Goal: Complete application form: Complete application form

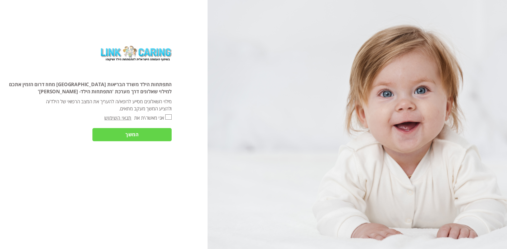
click at [166, 118] on input "אני מאשר\ת את" at bounding box center [168, 117] width 6 height 5
checkbox input "true"
click at [132, 134] on input "המשך" at bounding box center [131, 134] width 79 height 13
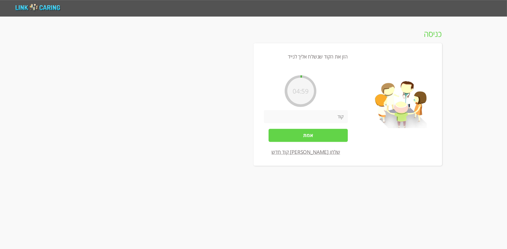
click at [322, 114] on input "number" at bounding box center [306, 116] width 84 height 13
type input "330481"
click at [309, 137] on input "אמת" at bounding box center [307, 135] width 79 height 13
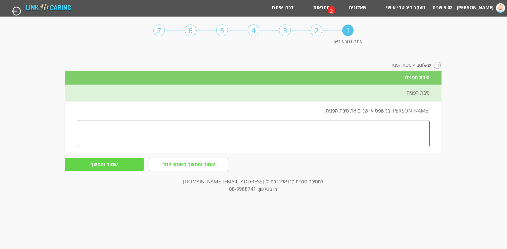
click at [407, 131] on textarea at bounding box center [253, 133] width 351 height 27
click at [423, 127] on textarea "מעקב לקראת גיל 6" at bounding box center [253, 133] width 351 height 27
click at [424, 128] on textarea "מעקב לקראת גיל 6" at bounding box center [253, 133] width 351 height 27
type textarea "נעשתה הבחנה [PERSON_NAME] בגיל 3.5-+ רוצים מעקב לקראת גיל 6"
click at [132, 166] on input "שמור והמשך" at bounding box center [104, 164] width 79 height 13
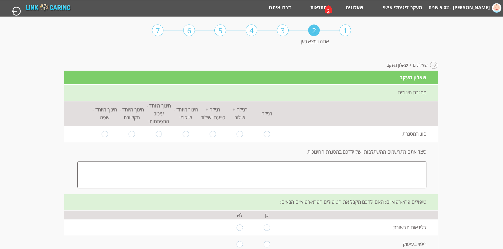
click at [129, 133] on input "radio" at bounding box center [131, 134] width 6 height 6
radio input "true"
click at [410, 169] on textarea at bounding box center [251, 174] width 349 height 27
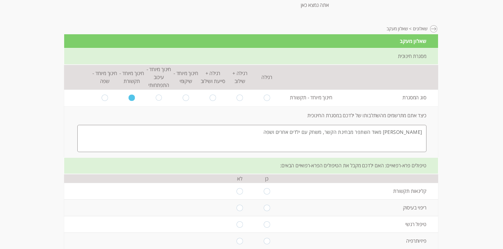
scroll to position [53, 0]
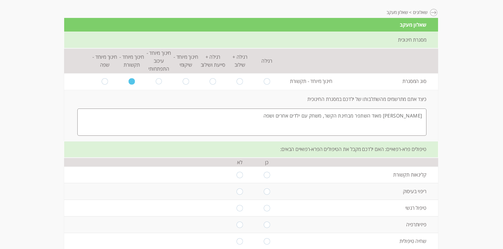
type textarea "[PERSON_NAME] מאוד השתפר מבחינת הקשר, משחק עם ילדים אחרים ושפה"
click at [264, 175] on input "radio" at bounding box center [267, 175] width 6 height 6
radio input "true"
click at [265, 193] on input "radio" at bounding box center [267, 192] width 6 height 6
radio input "true"
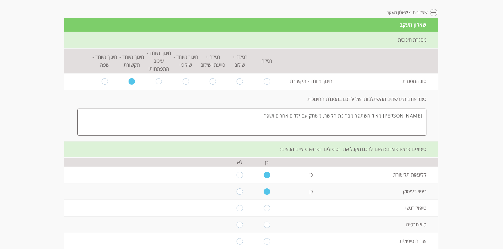
click at [265, 208] on input "radio" at bounding box center [267, 208] width 6 height 6
radio input "true"
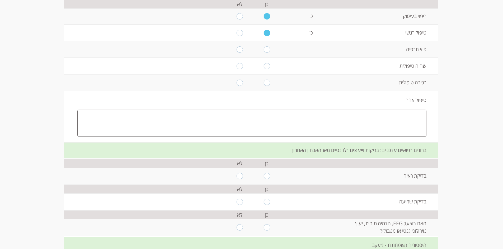
scroll to position [237, 0]
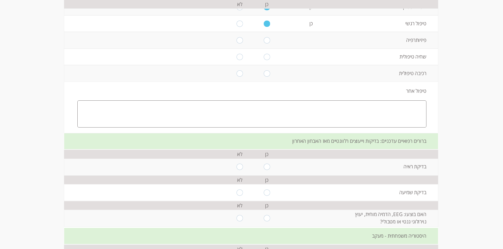
click at [237, 169] on input "radio" at bounding box center [239, 167] width 6 height 6
radio input "true"
click at [264, 193] on input "radio" at bounding box center [267, 193] width 6 height 6
radio input "true"
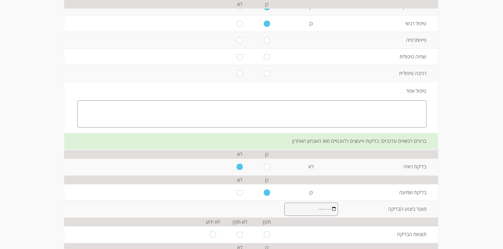
click at [318, 211] on input "month" at bounding box center [311, 209] width 54 height 13
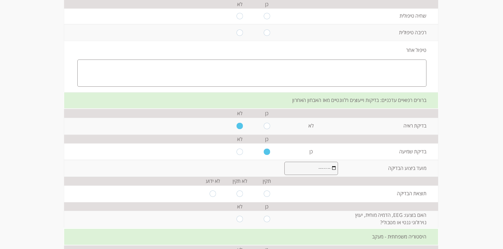
scroll to position [290, 0]
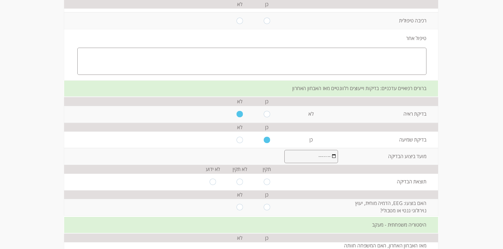
click at [267, 182] on input "radio" at bounding box center [267, 182] width 6 height 6
radio input "true"
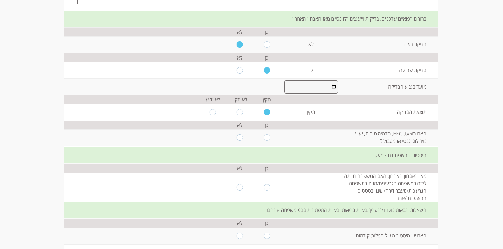
scroll to position [369, 0]
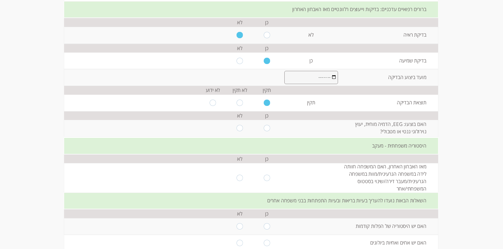
click at [238, 178] on input "radio" at bounding box center [239, 178] width 6 height 6
radio input "true"
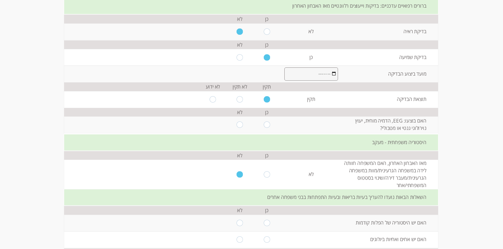
scroll to position [396, 0]
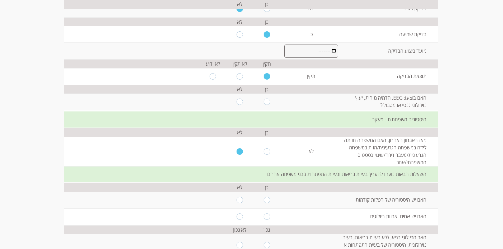
click at [236, 200] on input "radio" at bounding box center [239, 200] width 6 height 6
radio input "true"
click at [264, 217] on input "radio" at bounding box center [267, 217] width 6 height 6
radio input "true"
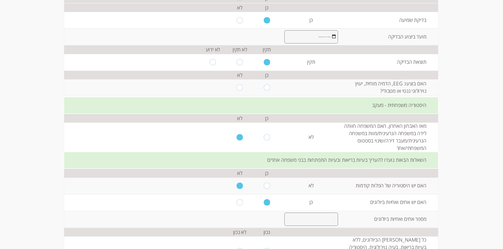
scroll to position [422, 0]
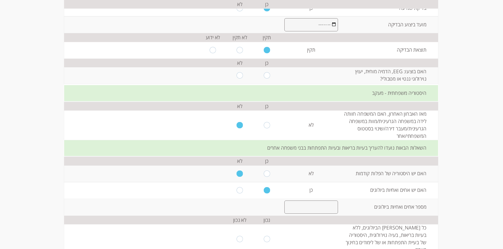
click at [303, 209] on input "number" at bounding box center [311, 207] width 54 height 13
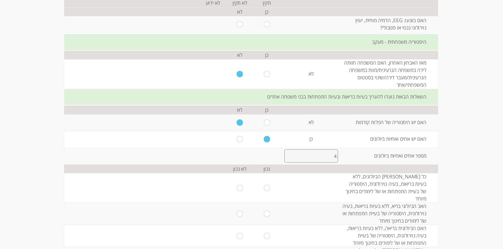
scroll to position [475, 0]
type input "4"
click at [265, 184] on input "radio" at bounding box center [267, 186] width 6 height 6
radio input "true"
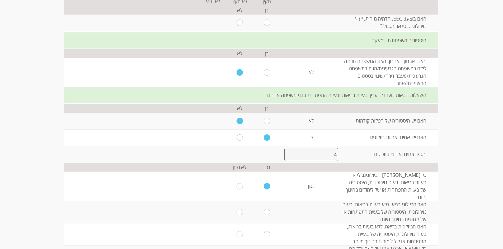
click at [265, 209] on input "radio" at bounding box center [267, 212] width 6 height 6
radio input "true"
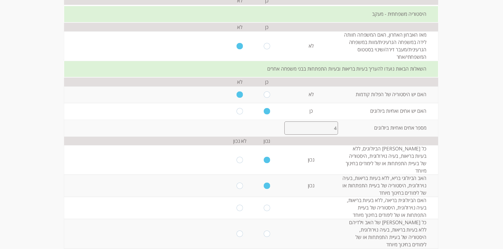
scroll to position [528, 0]
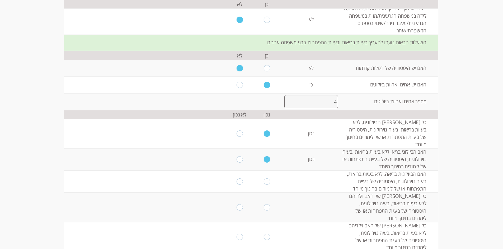
click at [264, 179] on input "radio" at bounding box center [267, 182] width 6 height 6
radio input "true"
click at [267, 196] on td at bounding box center [266, 208] width 27 height 30
click at [267, 204] on input "radio" at bounding box center [267, 207] width 6 height 6
radio input "true"
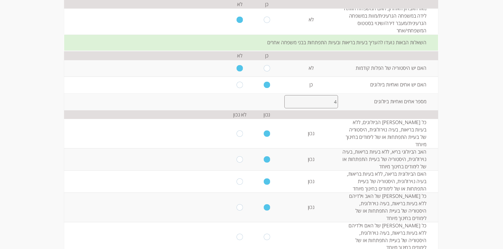
click at [264, 234] on input "radio" at bounding box center [267, 237] width 6 height 6
radio input "true"
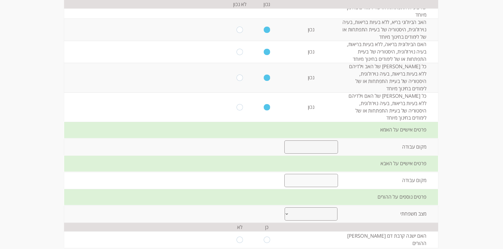
scroll to position [660, 0]
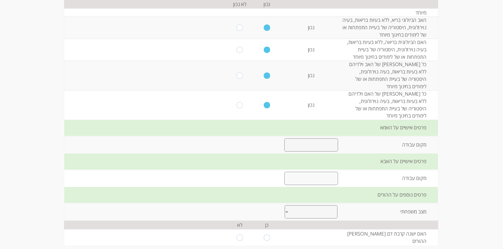
click at [321, 139] on input "text" at bounding box center [311, 145] width 54 height 13
type input "[PERSON_NAME] פחים"
click at [331, 172] on input "text" at bounding box center [311, 178] width 54 height 13
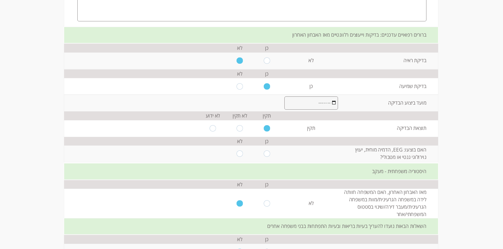
scroll to position [343, 0]
click at [317, 107] on input "month" at bounding box center [311, 103] width 54 height 13
click at [315, 105] on input "month" at bounding box center [311, 103] width 54 height 13
click at [285, 105] on input "month" at bounding box center [311, 103] width 54 height 13
click at [286, 106] on input "month" at bounding box center [311, 103] width 54 height 13
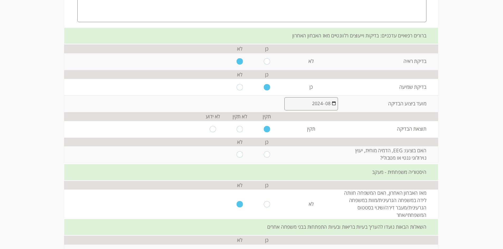
type input "2024-08"
click at [288, 103] on input "2024-08" at bounding box center [311, 103] width 54 height 13
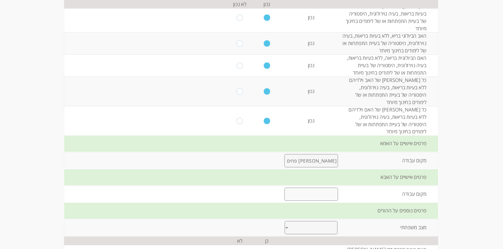
scroll to position [660, 0]
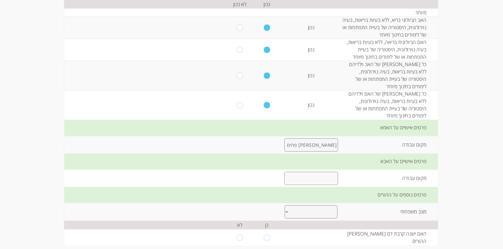
click at [320, 172] on input "text" at bounding box center [311, 178] width 54 height 13
click at [328, 172] on input "[PERSON_NAME] [PERSON_NAME]" at bounding box center [311, 178] width 54 height 13
type input "בנג'ו [PERSON_NAME]"
click at [324, 206] on select "נשואים גרושים אחר" at bounding box center [310, 212] width 53 height 13
select select "0"
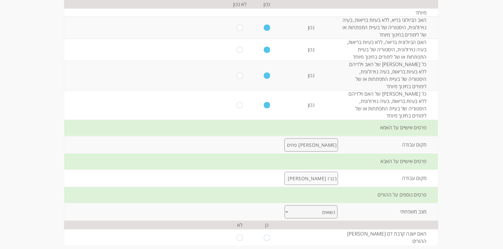
click at [284, 206] on select "נשואים גרושים אחר" at bounding box center [310, 212] width 53 height 13
click at [237, 235] on input "radio" at bounding box center [239, 238] width 6 height 6
radio input "true"
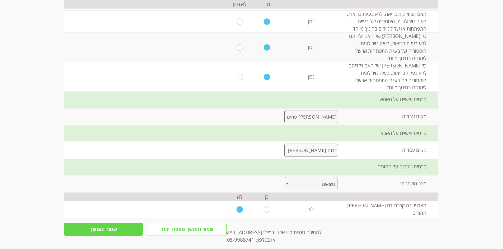
click at [116, 223] on input "שמור והמשך" at bounding box center [103, 229] width 79 height 13
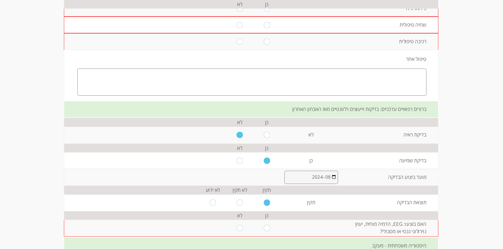
scroll to position [243, 0]
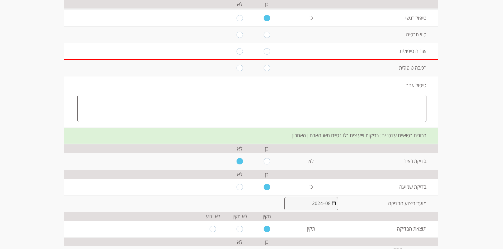
click at [237, 37] on input "radio" at bounding box center [239, 35] width 6 height 6
radio input "true"
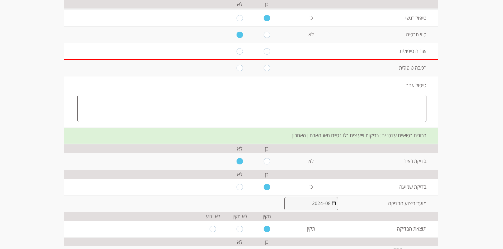
click at [237, 50] on input "radio" at bounding box center [239, 51] width 6 height 6
radio input "true"
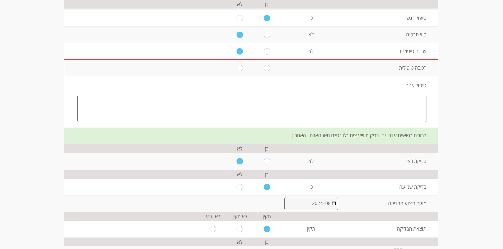
click at [237, 66] on input "radio" at bounding box center [239, 68] width 6 height 6
radio input "true"
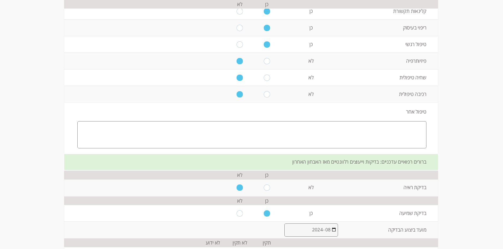
scroll to position [190, 0]
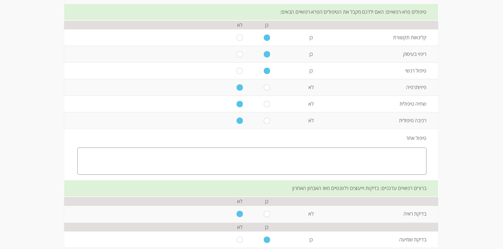
click at [387, 153] on textarea at bounding box center [251, 161] width 349 height 27
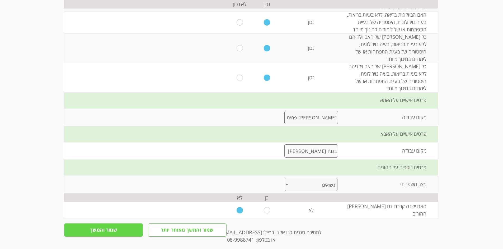
scroll to position [688, 0]
type textarea "לא כרגע"
click at [115, 223] on input "שמור והמשך" at bounding box center [103, 229] width 79 height 13
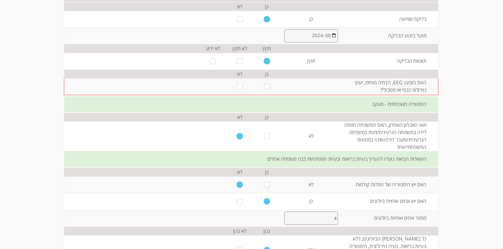
scroll to position [410, 0]
click at [239, 88] on input "radio" at bounding box center [239, 87] width 6 height 6
radio input "true"
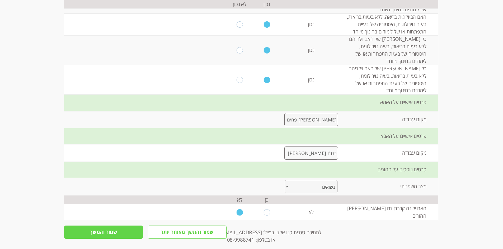
scroll to position [688, 0]
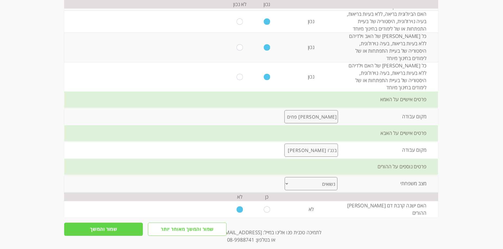
click at [113, 223] on input "שמור והמשך" at bounding box center [103, 229] width 79 height 13
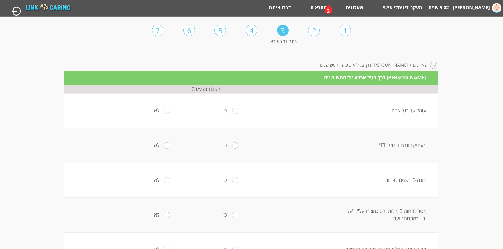
click at [232, 111] on input "radio" at bounding box center [235, 111] width 6 height 6
radio input "true"
click at [234, 146] on input "radio" at bounding box center [235, 145] width 6 height 6
radio input "true"
click at [232, 180] on input "radio" at bounding box center [235, 180] width 6 height 6
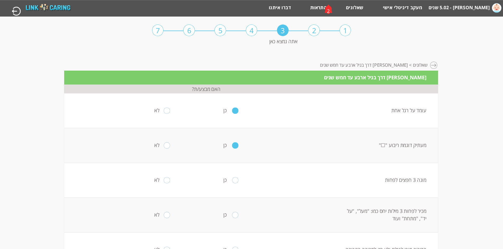
radio input "true"
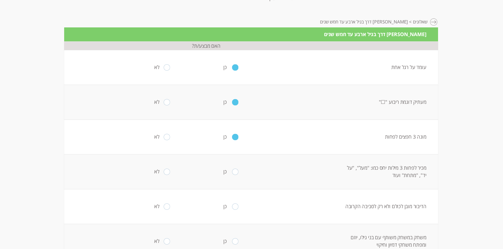
scroll to position [53, 0]
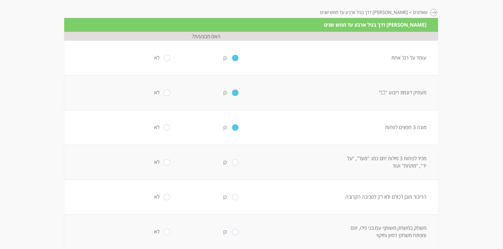
click at [232, 163] on input "radio" at bounding box center [235, 162] width 6 height 6
radio input "true"
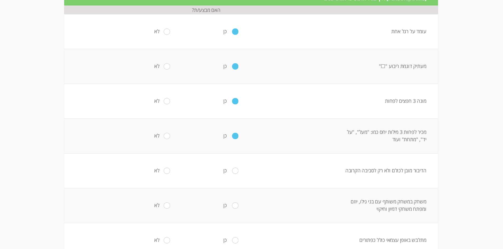
scroll to position [106, 0]
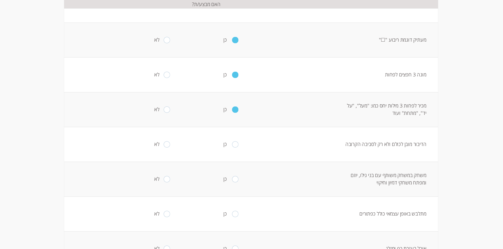
click at [234, 144] on input "radio" at bounding box center [235, 144] width 6 height 6
radio input "true"
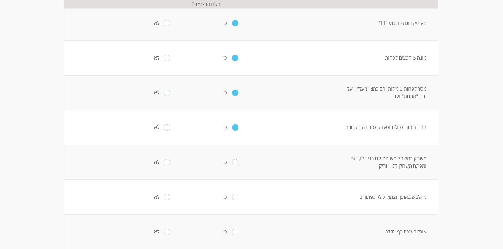
scroll to position [132, 0]
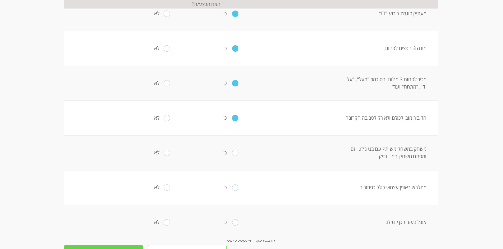
click at [233, 152] on input "radio" at bounding box center [235, 153] width 6 height 6
radio input "true"
click at [165, 189] on input "radio" at bounding box center [167, 188] width 6 height 6
radio input "true"
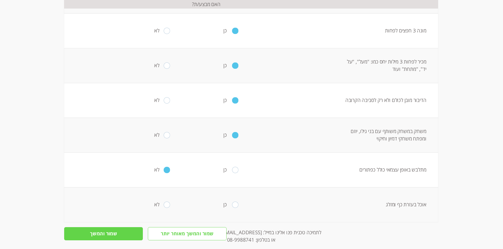
scroll to position [158, 0]
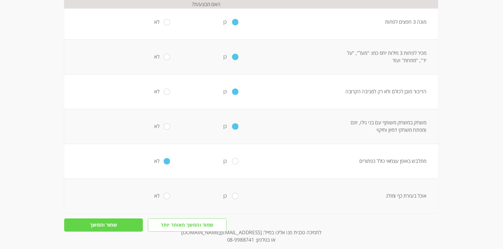
click at [164, 197] on input "radio" at bounding box center [167, 196] width 6 height 6
radio input "true"
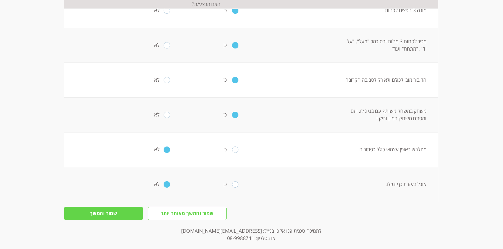
scroll to position [176, 0]
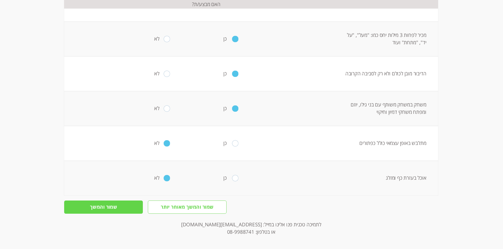
click at [123, 206] on input "שמור והמשך" at bounding box center [103, 207] width 79 height 13
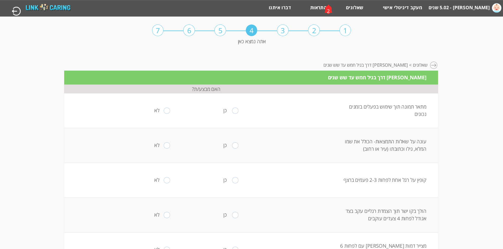
click at [164, 111] on input "radio" at bounding box center [167, 111] width 6 height 6
radio input "true"
click at [232, 145] on input "radio" at bounding box center [235, 145] width 6 height 6
radio input "true"
click at [164, 180] on input "radio" at bounding box center [167, 180] width 6 height 6
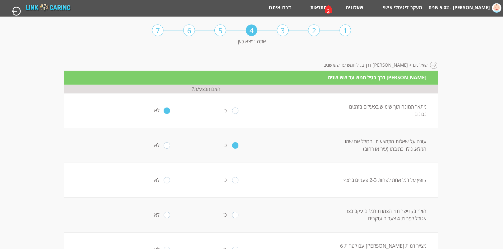
radio input "true"
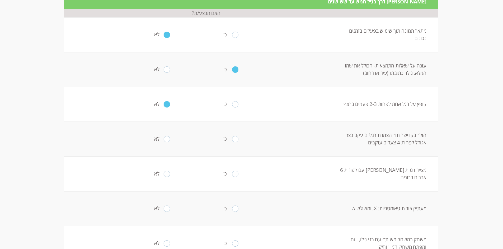
scroll to position [79, 0]
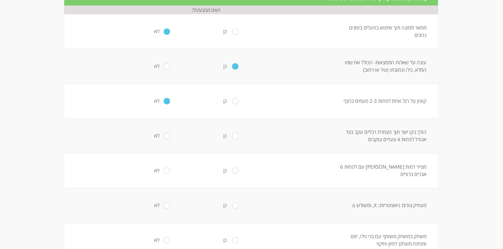
click at [233, 136] on input "radio" at bounding box center [235, 136] width 6 height 6
radio input "true"
click at [160, 172] on td "לא" at bounding box center [166, 171] width 68 height 35
click at [164, 172] on input "radio" at bounding box center [167, 171] width 6 height 6
radio input "true"
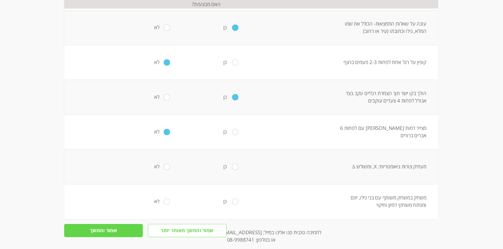
scroll to position [132, 0]
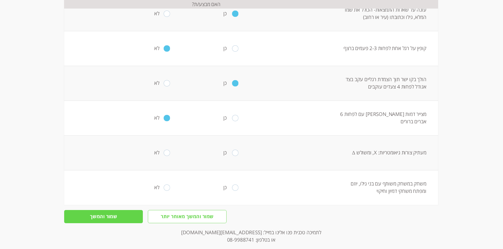
click at [232, 152] on input "radio" at bounding box center [235, 153] width 6 height 6
radio input "true"
click at [233, 188] on input "radio" at bounding box center [235, 188] width 6 height 6
radio input "true"
click at [107, 217] on input "שמור והמשך" at bounding box center [103, 216] width 79 height 13
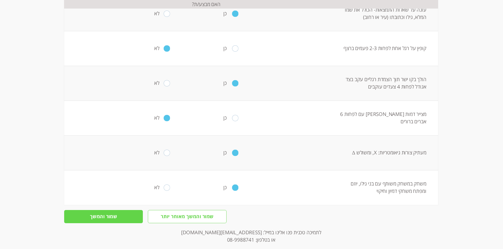
scroll to position [0, 0]
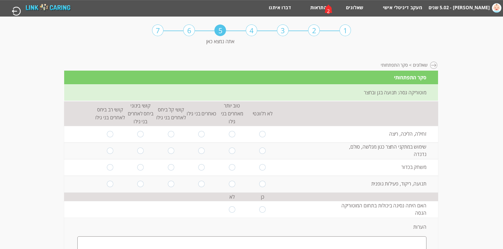
click at [329, 10] on div "2" at bounding box center [328, 9] width 16 height 13
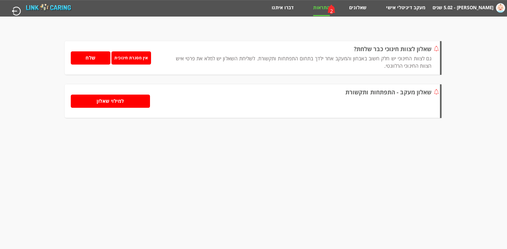
click at [120, 98] on input "למילוי שאלון" at bounding box center [110, 101] width 79 height 13
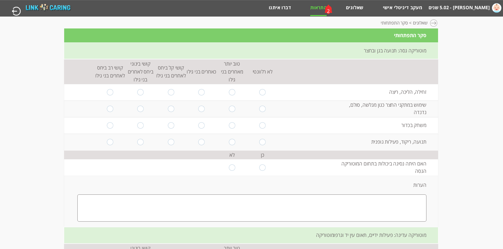
click at [328, 10] on div "2" at bounding box center [328, 11] width 3 height 7
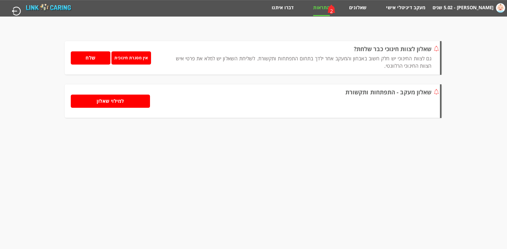
click at [94, 59] on input "שלח" at bounding box center [91, 57] width 40 height 13
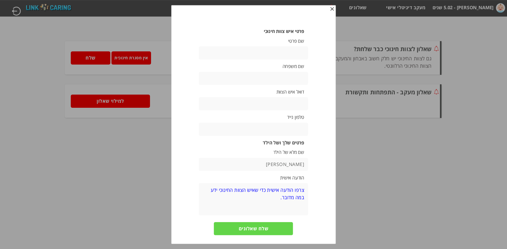
click at [291, 55] on input "text" at bounding box center [253, 52] width 109 height 13
type input "[PERSON_NAME]"
click at [292, 80] on input "text" at bounding box center [253, 78] width 109 height 13
click at [289, 104] on input "text" at bounding box center [253, 103] width 109 height 13
click at [300, 129] on input "text" at bounding box center [253, 129] width 109 height 13
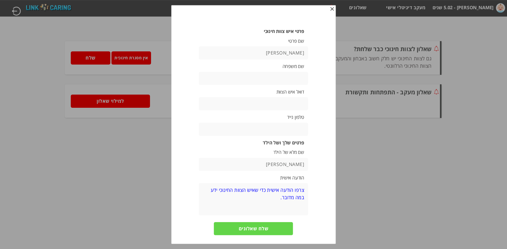
click at [300, 129] on input "text" at bounding box center [253, 129] width 109 height 13
click at [294, 127] on input "text" at bounding box center [253, 129] width 109 height 13
type input "0546781866"
click at [290, 191] on textarea at bounding box center [253, 199] width 109 height 32
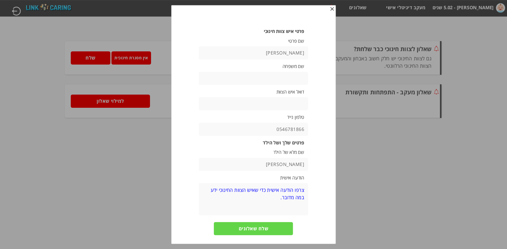
drag, startPoint x: 303, startPoint y: 192, endPoint x: 260, endPoint y: 191, distance: 43.0
click at [260, 191] on textarea at bounding box center [253, 199] width 109 height 32
click at [278, 195] on textarea at bounding box center [253, 199] width 109 height 32
type textarea "מ"
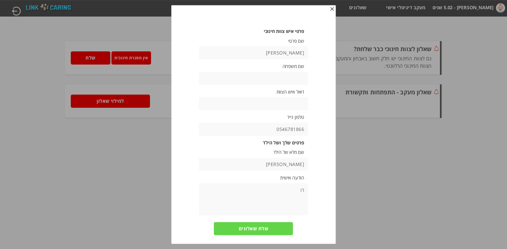
type textarea "ר"
type textarea "לקראת גיל 6 מעוניינת לעשות מעקב התפתחות"
click at [294, 103] on input "text" at bounding box center [253, 103] width 109 height 13
click at [288, 53] on input "[PERSON_NAME]" at bounding box center [253, 52] width 109 height 13
click at [299, 103] on input "text" at bounding box center [253, 103] width 109 height 13
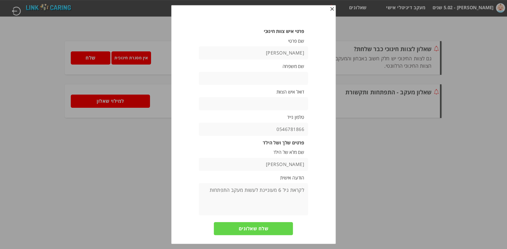
click at [331, 9] on span "button" at bounding box center [332, 9] width 4 height 4
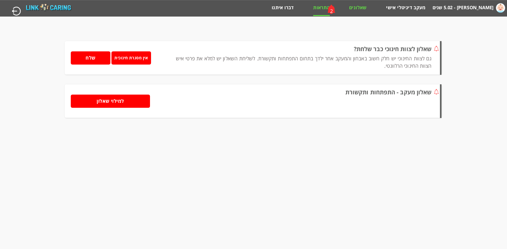
click at [357, 10] on link "שאלונים" at bounding box center [358, 9] width 18 height 11
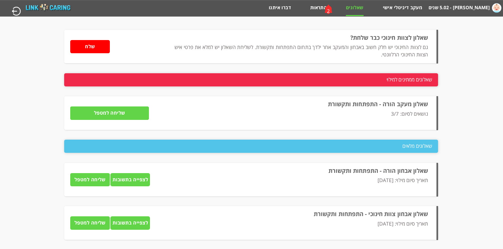
click at [401, 105] on label "שאלון מעקב הורה - התפתחות ותקשורת" at bounding box center [378, 104] width 100 height 8
click at [399, 81] on span "שאלונים ממתינים למילוי" at bounding box center [409, 79] width 46 height 13
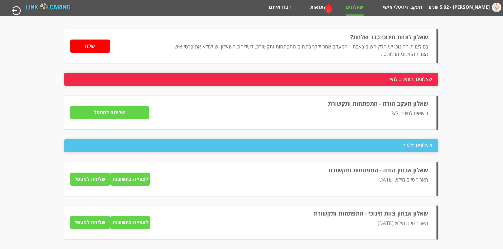
click at [387, 102] on label "שאלון מעקב הורה - התפתחות ותקשורת" at bounding box center [378, 103] width 100 height 8
click at [410, 4] on link "מעקב דיגיטלי אישי" at bounding box center [402, 9] width 39 height 11
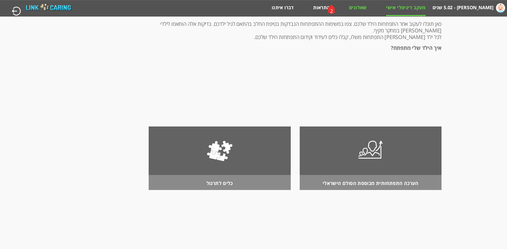
click at [365, 8] on link "שאלונים" at bounding box center [358, 9] width 18 height 11
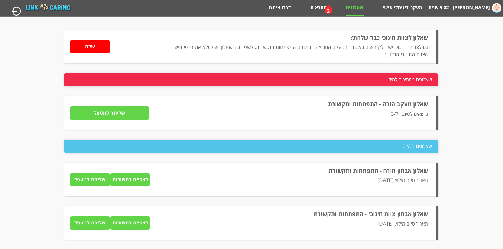
click at [341, 47] on p "גם לצוות החינוכי יש חלק חשוב באבחון והמעקב אחר ילדך בתחום התפתחות ותקשורת. לשלי…" at bounding box center [300, 51] width 253 height 15
click at [402, 77] on span "שאלונים ממתינים למילוי" at bounding box center [409, 79] width 46 height 13
click at [320, 7] on div "2" at bounding box center [328, 9] width 16 height 13
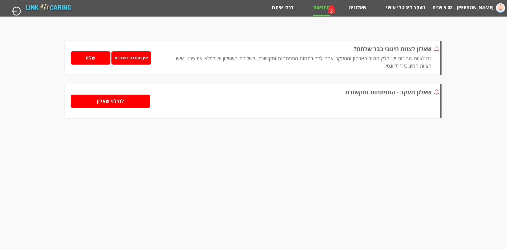
click at [331, 11] on div "2" at bounding box center [331, 11] width 3 height 7
click at [490, 7] on label "[PERSON_NAME] - 5.02 שנים" at bounding box center [462, 8] width 61 height 10
click at [475, 8] on label "[PERSON_NAME] - 5.02 שנים" at bounding box center [462, 8] width 61 height 10
click at [490, 7] on label "[PERSON_NAME] - 5.02 שנים" at bounding box center [462, 8] width 61 height 10
click at [322, 7] on link "התראות" at bounding box center [321, 9] width 16 height 11
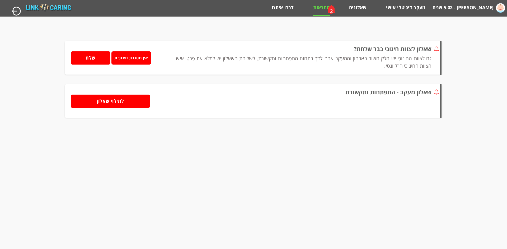
click at [125, 103] on input "למילוי שאלון" at bounding box center [110, 101] width 79 height 13
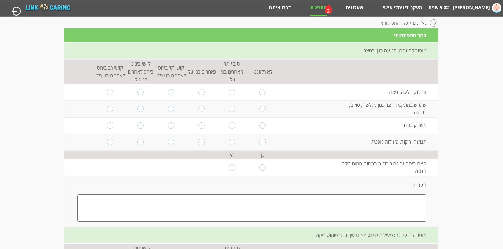
click at [432, 24] on div at bounding box center [434, 24] width 8 height 8
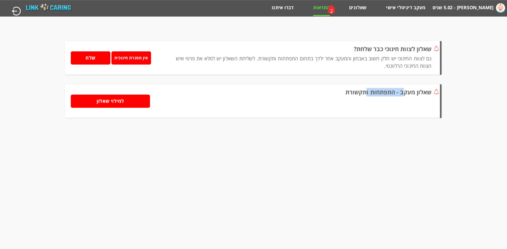
drag, startPoint x: 402, startPoint y: 95, endPoint x: 246, endPoint y: 95, distance: 155.9
click at [345, 95] on label "שאלון מעקב - התפתחות ותקשורת" at bounding box center [388, 92] width 86 height 8
click at [121, 100] on input "למילוי שאלון" at bounding box center [110, 101] width 79 height 13
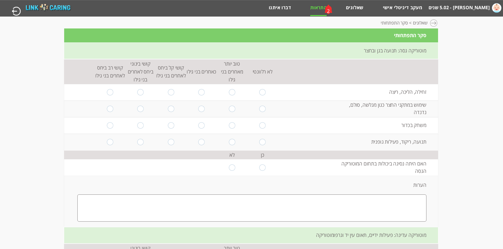
click at [198, 93] on input "radio" at bounding box center [201, 92] width 6 height 6
radio input "true"
click at [199, 112] on input "radio" at bounding box center [201, 109] width 6 height 6
radio input "true"
click at [170, 125] on input "radio" at bounding box center [171, 125] width 6 height 6
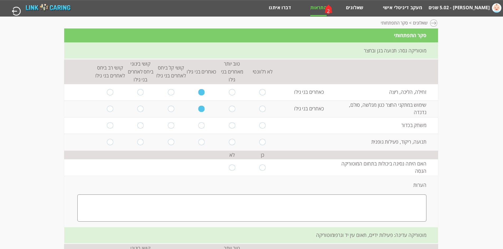
radio input "true"
click at [200, 144] on input "radio" at bounding box center [201, 142] width 6 height 6
radio input "true"
click at [229, 167] on input "radio" at bounding box center [232, 168] width 6 height 6
radio input "true"
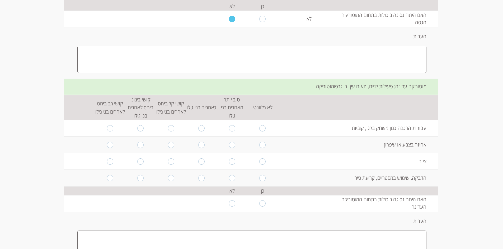
scroll to position [158, 0]
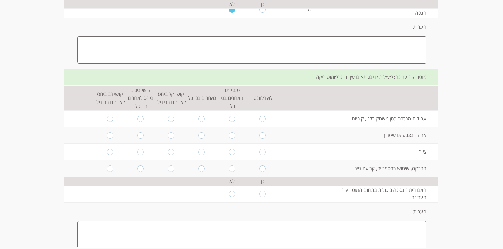
click at [198, 121] on input "radio" at bounding box center [201, 119] width 6 height 6
radio input "true"
click at [138, 135] on input "radio" at bounding box center [140, 135] width 6 height 6
radio input "true"
click at [140, 153] on input "radio" at bounding box center [140, 152] width 6 height 6
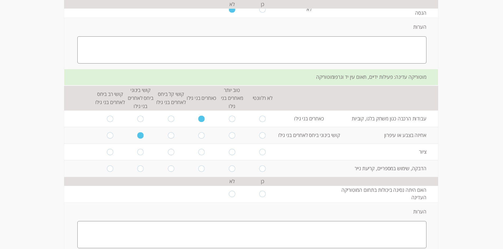
radio input "true"
click at [137, 169] on input "radio" at bounding box center [140, 169] width 6 height 6
radio input "true"
click at [229, 196] on input "radio" at bounding box center [232, 194] width 6 height 6
radio input "true"
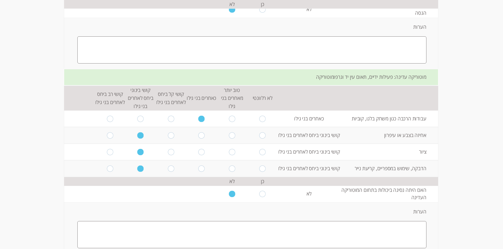
click at [382, 227] on textarea at bounding box center [251, 234] width 349 height 27
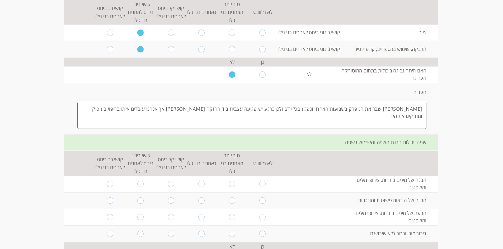
scroll to position [290, 0]
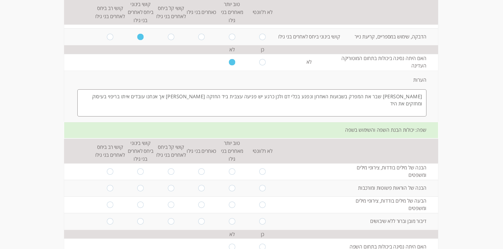
type textarea "[PERSON_NAME] שבר את המפרק בשבועות האחרון ונפגע בכלי דם ולכן כרגע יש פגיעה עצבי…"
click at [138, 172] on input "radio" at bounding box center [140, 172] width 6 height 6
radio input "true"
click at [199, 188] on input "radio" at bounding box center [201, 188] width 6 height 6
radio input "true"
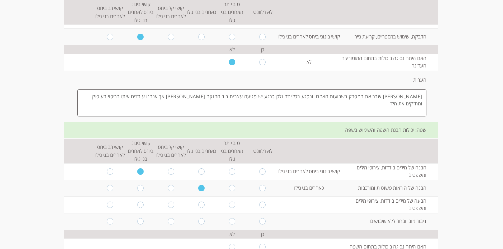
click at [200, 203] on input "radio" at bounding box center [201, 205] width 6 height 6
radio input "true"
click at [107, 221] on input "radio" at bounding box center [110, 221] width 6 height 6
radio input "true"
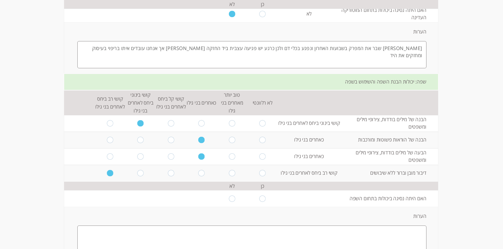
scroll to position [343, 0]
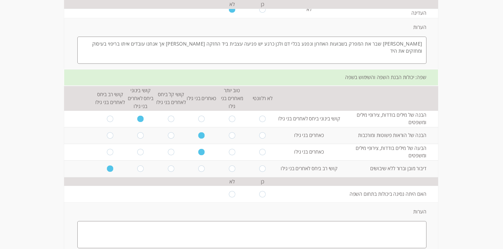
click at [107, 170] on input "radio" at bounding box center [110, 169] width 6 height 6
click at [108, 168] on input "radio" at bounding box center [110, 169] width 6 height 6
click at [198, 171] on input "radio" at bounding box center [201, 169] width 6 height 6
radio input "true"
click at [168, 169] on input "radio" at bounding box center [171, 169] width 6 height 6
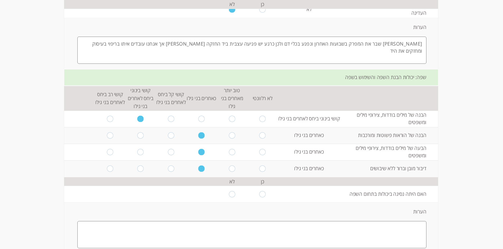
radio input "true"
click at [139, 169] on input "radio" at bounding box center [140, 169] width 6 height 6
radio input "true"
drag, startPoint x: 138, startPoint y: 169, endPoint x: 455, endPoint y: 47, distance: 339.2
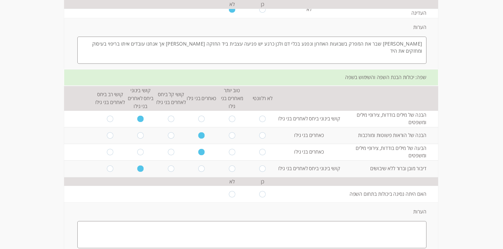
click at [229, 194] on input "radio" at bounding box center [232, 194] width 6 height 6
radio input "true"
click at [371, 234] on textarea at bounding box center [251, 234] width 349 height 27
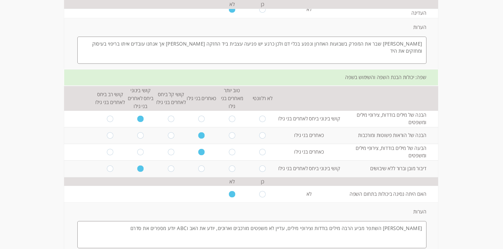
click at [164, 230] on textarea "[PERSON_NAME] השתפר מביע הרבה מילים בודדות וצירופי מילים, עדיין לא משפטים מורכב…" at bounding box center [251, 234] width 349 height 27
click at [152, 229] on textarea "[PERSON_NAME] השתפר מביע הרבה מילים בודדות וצירופי מילים, עדיין לא משפטים מורכב…" at bounding box center [251, 234] width 349 height 27
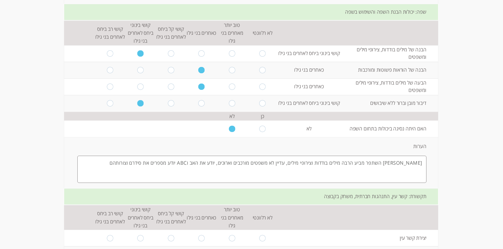
scroll to position [449, 0]
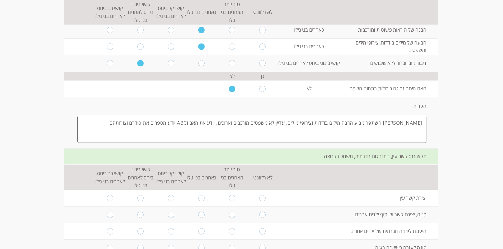
type textarea "[PERSON_NAME] השתפר מביע הרבה מילים בודדות וצירופי מילים, עדיין לא משפטים מורכב…"
click at [169, 199] on input "radio" at bounding box center [171, 198] width 6 height 6
radio input "true"
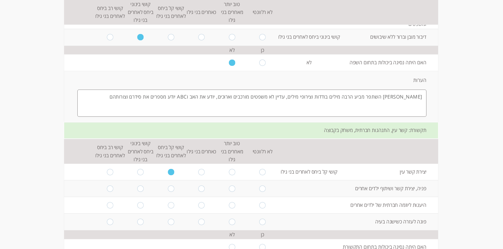
scroll to position [475, 0]
click at [199, 190] on input "radio" at bounding box center [201, 188] width 6 height 6
radio input "true"
click at [199, 207] on input "radio" at bounding box center [201, 205] width 6 height 6
radio input "true"
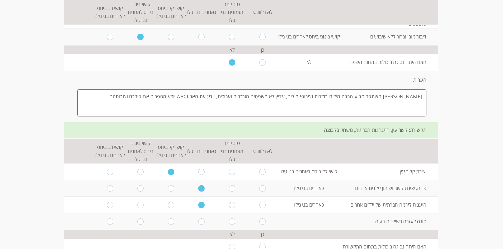
click at [198, 220] on input "radio" at bounding box center [201, 222] width 6 height 6
radio input "true"
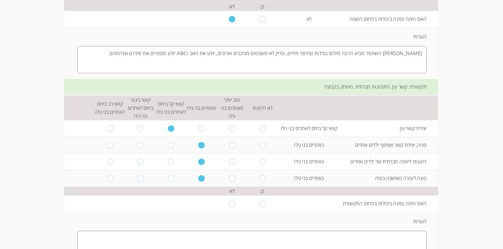
scroll to position [528, 0]
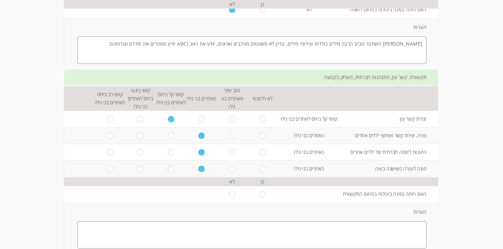
click at [231, 195] on input "radio" at bounding box center [232, 194] width 6 height 6
radio input "true"
click at [391, 233] on textarea at bounding box center [251, 235] width 349 height 27
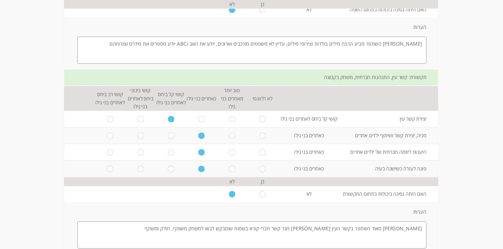
drag, startPoint x: 288, startPoint y: 229, endPoint x: 284, endPoint y: 229, distance: 3.4
click at [284, 229] on textarea "[PERSON_NAME] מאוד השתפר בקשר העין [PERSON_NAME] ויצר קשר חברי קורא בשמות שומבק…" at bounding box center [251, 235] width 349 height 27
click at [191, 230] on textarea "[PERSON_NAME] מאוד השתפר בקשר העין [PERSON_NAME] ויצר קשר חברי קורא בשמות שמות …" at bounding box center [251, 235] width 349 height 27
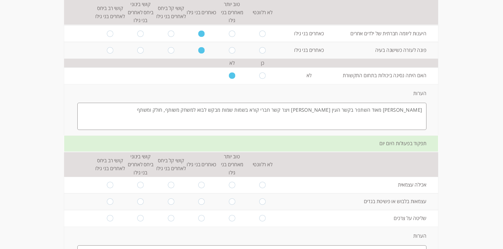
scroll to position [660, 0]
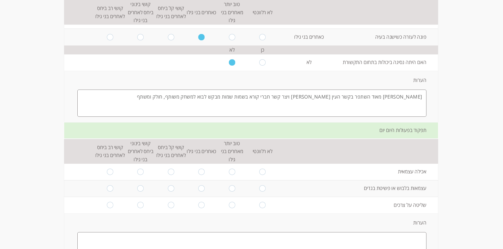
type textarea "[PERSON_NAME] מאוד השתפר בקשר העין [PERSON_NAME] ויצר קשר חברי קורא בשמות שמות …"
click at [107, 172] on input "radio" at bounding box center [110, 172] width 6 height 6
radio input "true"
drag, startPoint x: 165, startPoint y: 188, endPoint x: 139, endPoint y: 190, distance: 26.7
click at [139, 190] on tr "עצמאות בלבוש או פשיטת בגדים" at bounding box center [251, 188] width 374 height 17
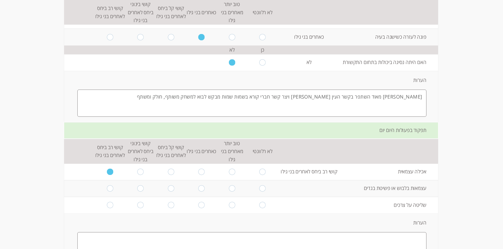
click at [139, 190] on input "radio" at bounding box center [140, 188] width 6 height 6
radio input "true"
click at [198, 205] on input "radio" at bounding box center [201, 205] width 6 height 6
radio input "true"
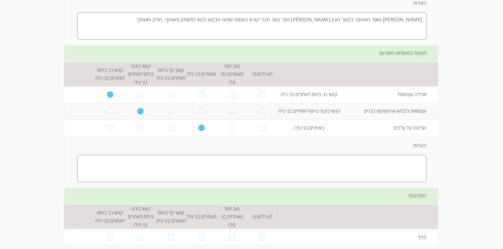
scroll to position [739, 0]
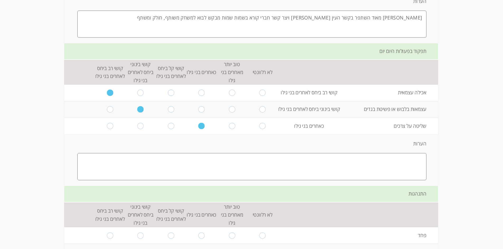
click at [402, 159] on textarea at bounding box center [251, 166] width 349 height 27
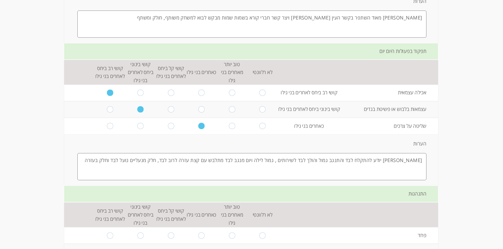
click at [369, 161] on textarea "[PERSON_NAME] יודע להתקלח לבד והתנגב גמול והולך לבד לשירותים , גמול לילה ויום מ…" at bounding box center [251, 166] width 349 height 27
click at [355, 160] on textarea "[PERSON_NAME] יודע להתקלח לבד ולהתנגב גמול והולך לבד לשירותים , גמול לילה ויום …" at bounding box center [251, 166] width 349 height 27
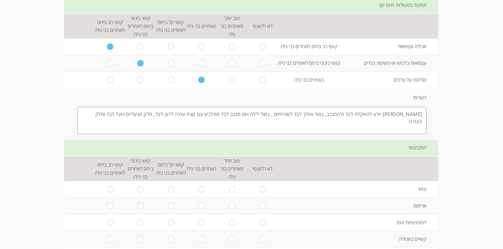
scroll to position [765, 0]
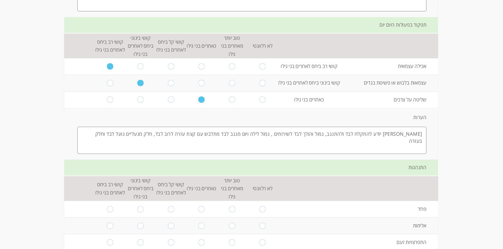
type textarea "[PERSON_NAME] יודע להתקלח לבד ולהתנגב, גמול והולך לבד לשירותים , גמול לילה ויום…"
click at [229, 100] on input "radio" at bounding box center [232, 100] width 6 height 6
radio input "true"
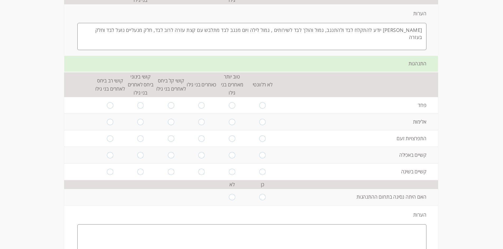
scroll to position [871, 0]
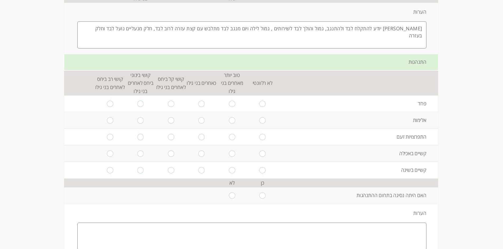
click at [200, 106] on input "radio" at bounding box center [201, 104] width 6 height 6
radio input "true"
click at [261, 121] on input "radio" at bounding box center [262, 120] width 6 height 6
radio input "true"
click at [259, 135] on input "radio" at bounding box center [262, 137] width 6 height 6
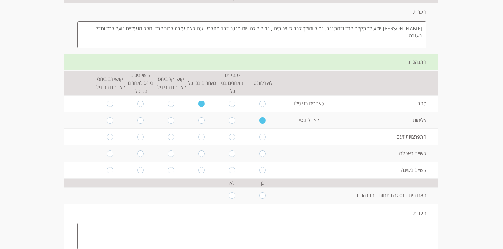
radio input "true"
click at [107, 154] on input "radio" at bounding box center [110, 154] width 6 height 6
radio input "true"
click at [259, 170] on input "radio" at bounding box center [262, 170] width 6 height 6
radio input "true"
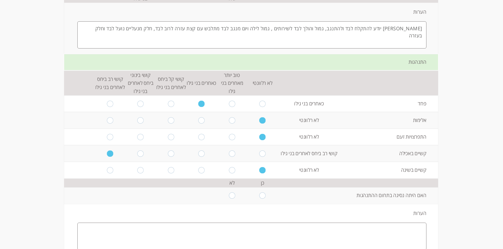
click at [231, 194] on input "radio" at bounding box center [232, 196] width 6 height 6
radio input "true"
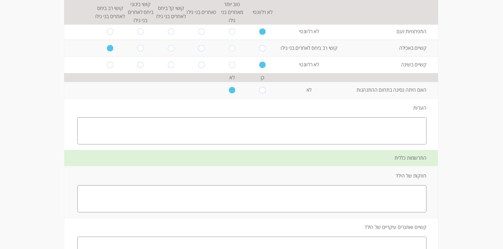
scroll to position [1003, 0]
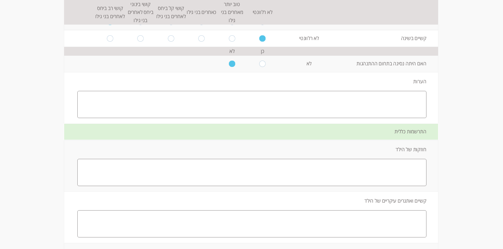
click at [405, 168] on textarea at bounding box center [251, 172] width 349 height 27
type textarea "[PERSON_NAME] התחזק יותר בשפה מביע את עצמו יותר חברי יותר, קשר עדיין יותר טוב"
click at [409, 213] on textarea at bounding box center [251, 224] width 349 height 27
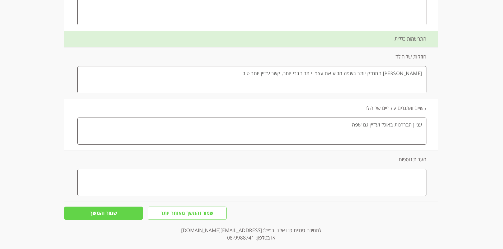
scroll to position [1101, 0]
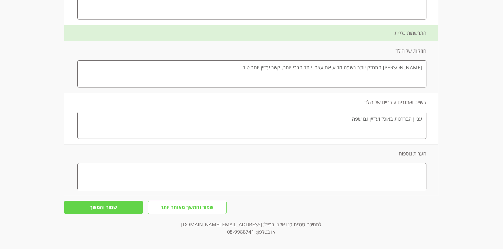
type textarea "עניין הבררנות באוכל ועדיין גם שפה"
click at [408, 172] on textarea at bounding box center [251, 176] width 349 height 27
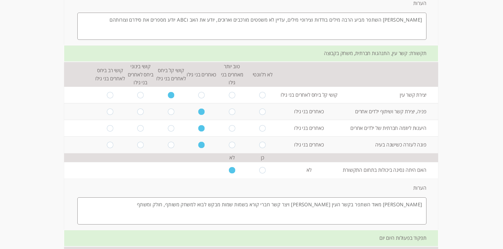
scroll to position [547, 0]
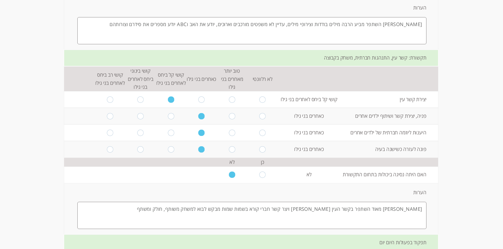
type textarea "[PERSON_NAME] קיבל השנה טאבלט לימודי לצורך שיפור השפה"
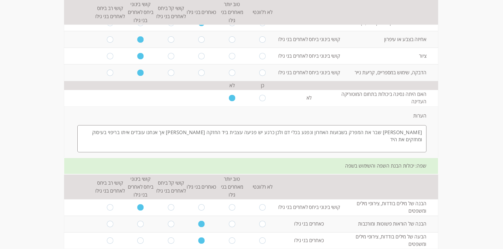
scroll to position [264, 0]
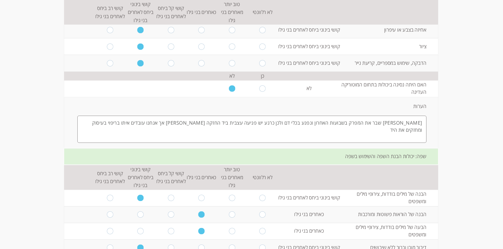
click at [200, 199] on input "radio" at bounding box center [201, 198] width 6 height 6
radio input "true"
